Goal: Task Accomplishment & Management: Manage account settings

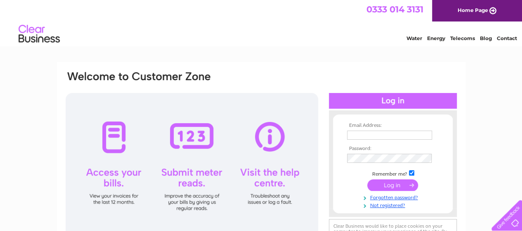
type input "[EMAIL_ADDRESS][DOMAIN_NAME]"
click at [389, 184] on input "submit" at bounding box center [392, 185] width 51 height 12
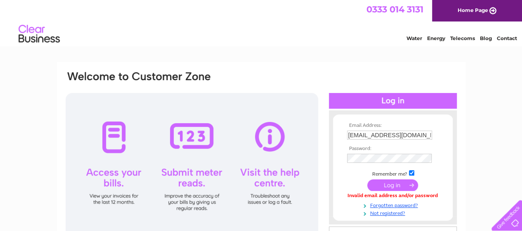
click at [22, 5] on div "0333 014 3131 Home Page" at bounding box center [261, 10] width 522 height 21
